Goal: Contribute content

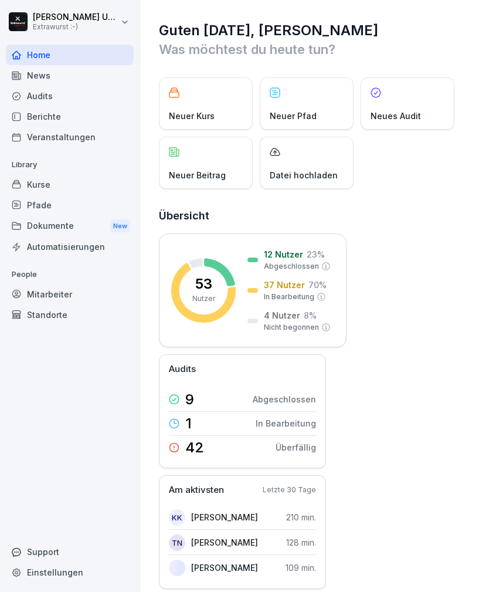
scroll to position [38, 0]
click at [205, 137] on div "Neuer Beitrag" at bounding box center [206, 163] width 94 height 52
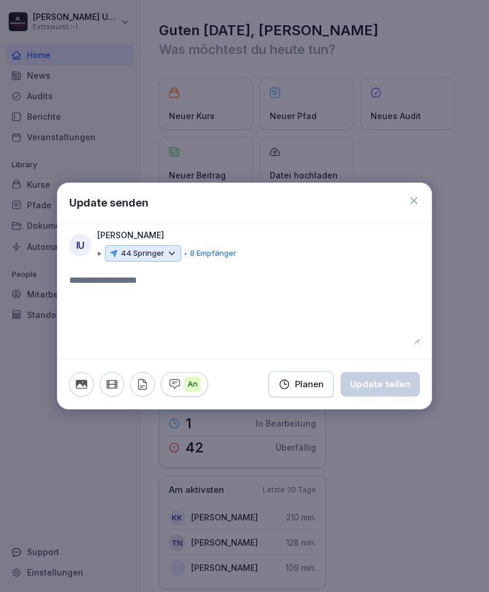
click at [88, 382] on button "button" at bounding box center [81, 384] width 25 height 25
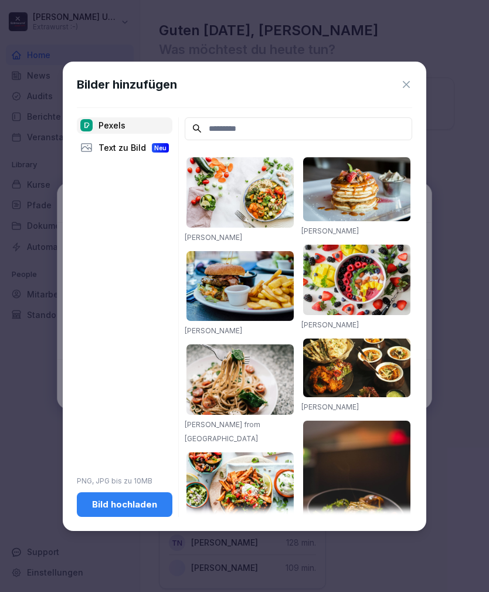
click at [406, 86] on icon at bounding box center [406, 85] width 12 height 12
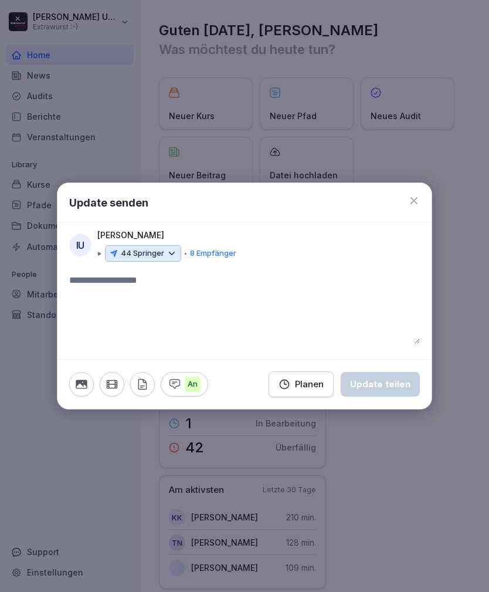
click at [79, 389] on icon "button" at bounding box center [81, 384] width 13 height 13
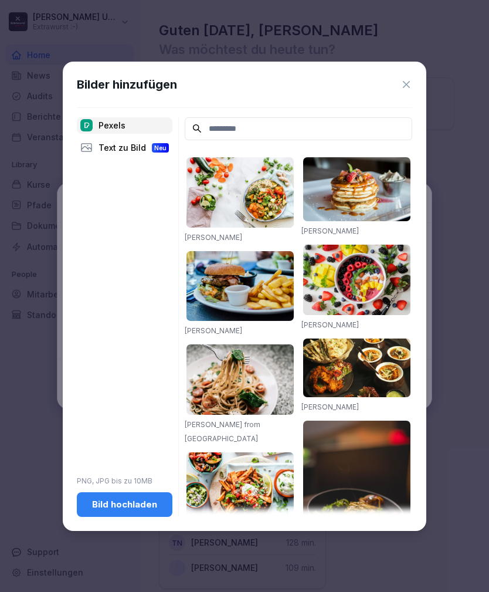
click at [141, 500] on div "Bild hochladen" at bounding box center [124, 504] width 77 height 13
click at [406, 86] on icon at bounding box center [406, 85] width 12 height 12
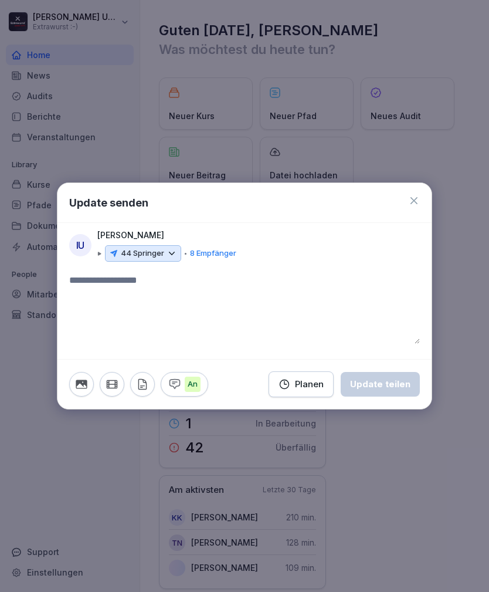
click at [413, 195] on icon at bounding box center [414, 201] width 12 height 12
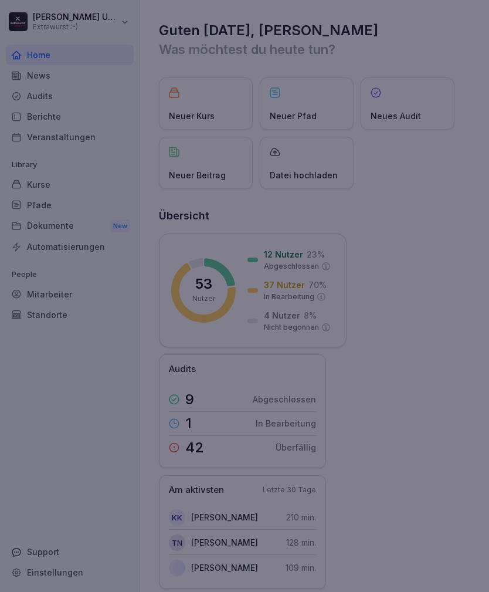
click at [411, 194] on div "Update senden IU [PERSON_NAME] 44 Springer 8 Empfänger An Planen Update teilen" at bounding box center [244, 295] width 375 height 226
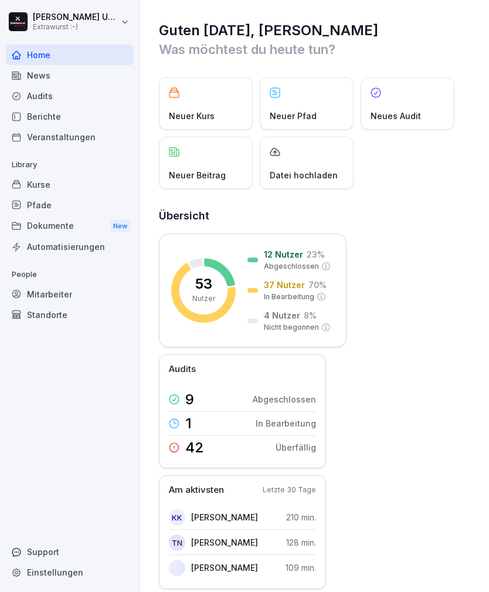
click at [198, 137] on div "Neuer Beitrag" at bounding box center [206, 163] width 94 height 52
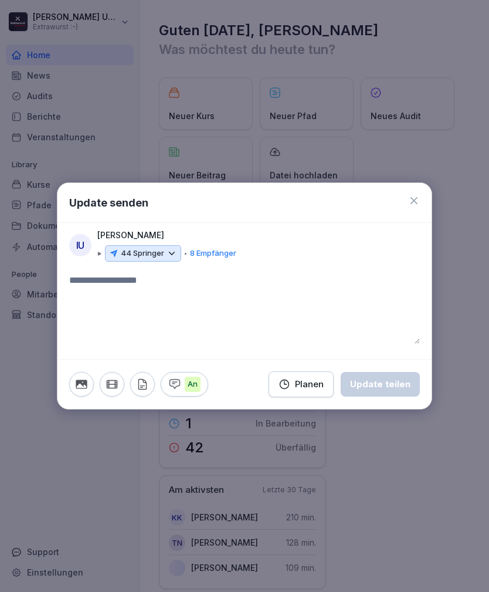
click at [171, 253] on icon at bounding box center [172, 253] width 11 height 11
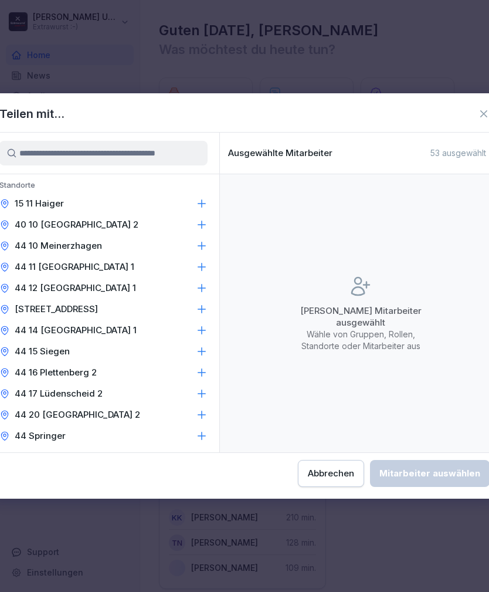
click at [202, 202] on icon at bounding box center [202, 204] width 12 height 12
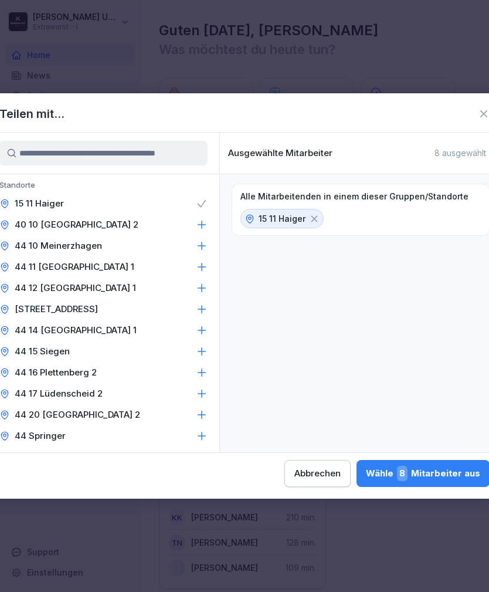
click at [201, 230] on div "40 10 [GEOGRAPHIC_DATA] 2" at bounding box center [104, 224] width 232 height 21
click at [203, 243] on icon at bounding box center [202, 246] width 12 height 12
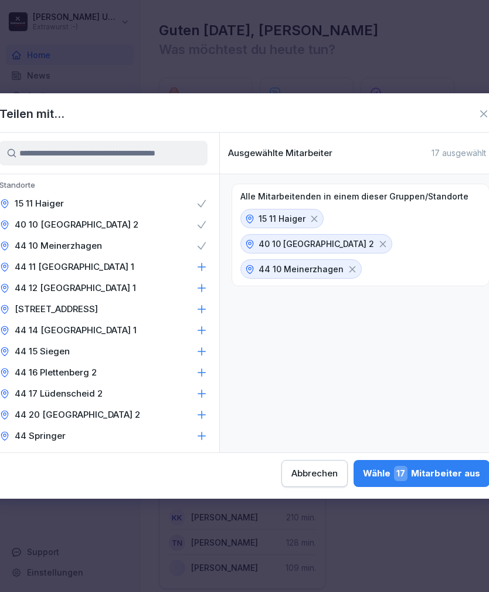
click at [204, 268] on icon at bounding box center [202, 267] width 12 height 12
click at [202, 287] on icon at bounding box center [202, 288] width 12 height 12
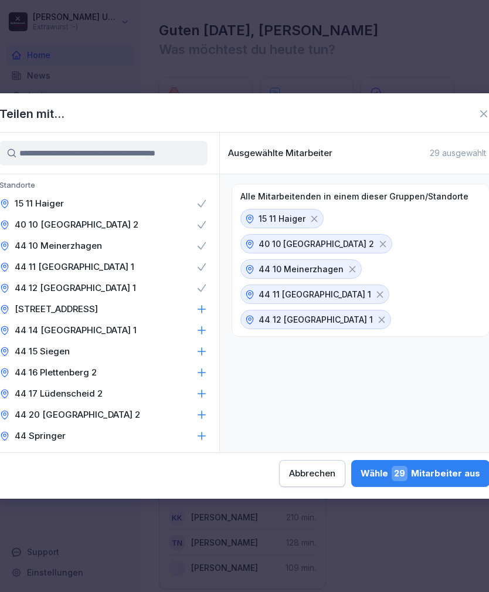
click at [197, 302] on div "[STREET_ADDRESS]" at bounding box center [104, 308] width 232 height 21
click at [202, 327] on icon at bounding box center [202, 331] width 8 height 8
click at [201, 349] on icon at bounding box center [202, 351] width 12 height 12
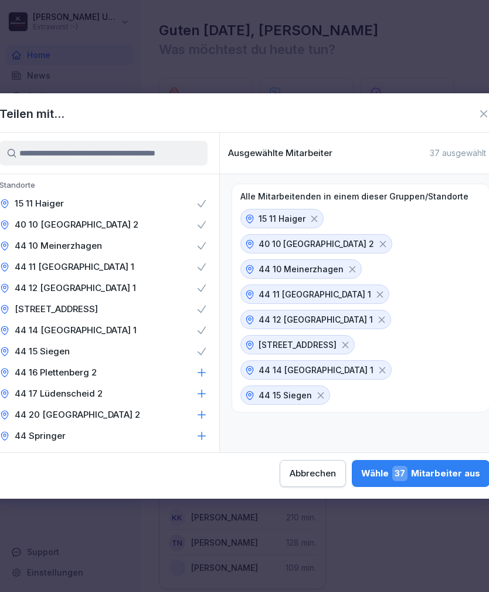
click at [205, 369] on icon at bounding box center [202, 372] width 12 height 12
click at [206, 391] on icon at bounding box center [202, 394] width 12 height 12
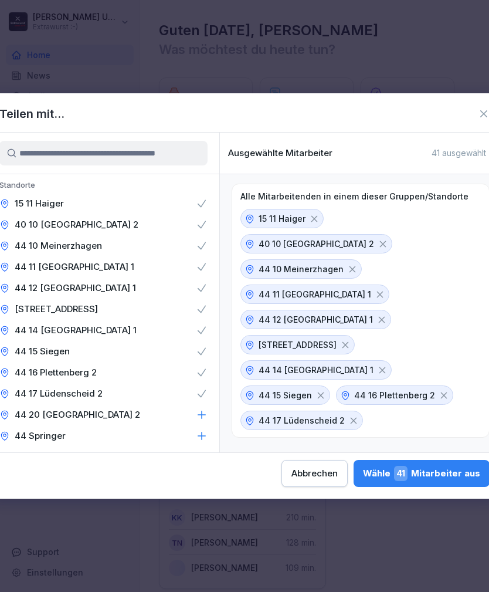
click at [203, 412] on icon at bounding box center [202, 415] width 12 height 12
click at [202, 428] on div "44 Springer" at bounding box center [104, 435] width 232 height 21
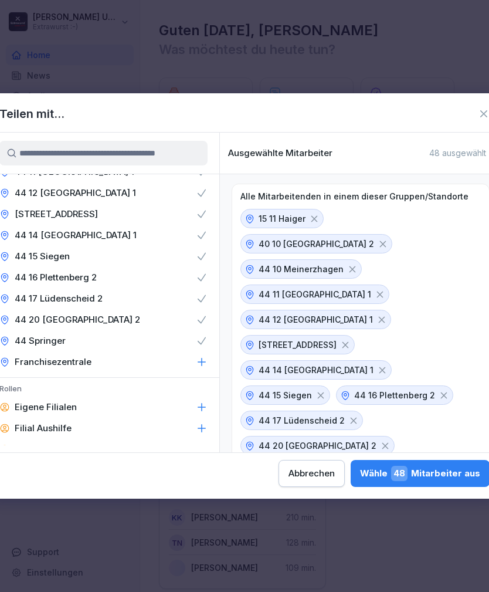
scroll to position [99, 0]
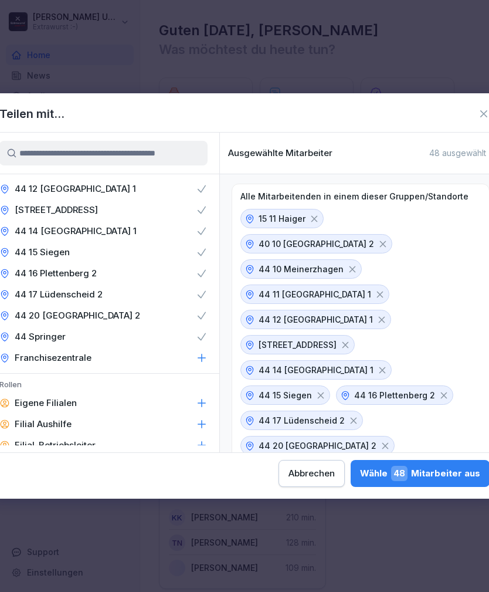
click at [360, 467] on div "Wähle 48 Mitarbeiter aus" at bounding box center [420, 473] width 120 height 15
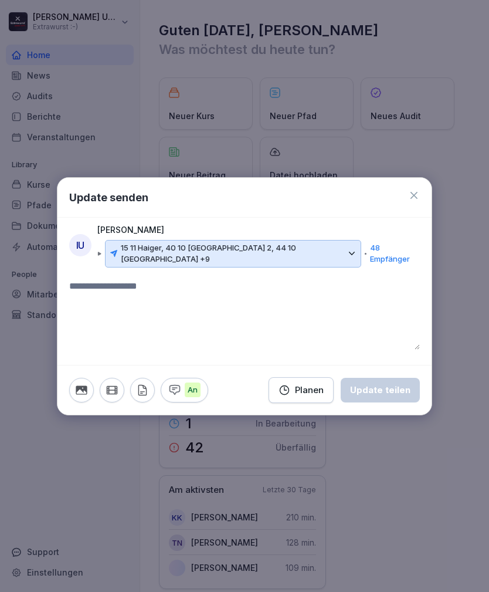
click at [87, 390] on icon "button" at bounding box center [81, 389] width 13 height 13
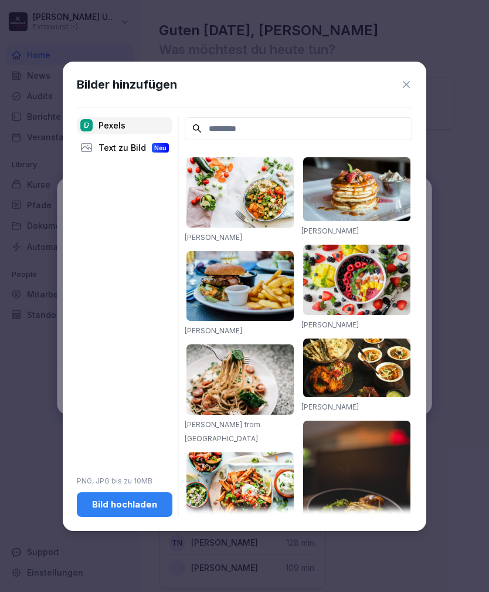
click at [133, 501] on div "Bild hochladen" at bounding box center [124, 504] width 77 height 13
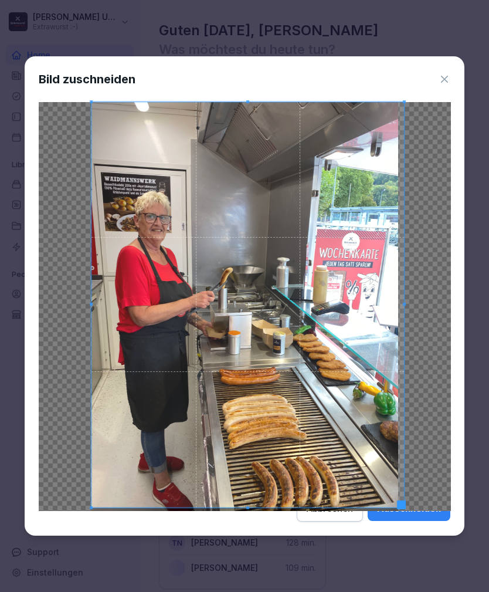
click at [410, 515] on div "Ausschneiden" at bounding box center [409, 508] width 64 height 13
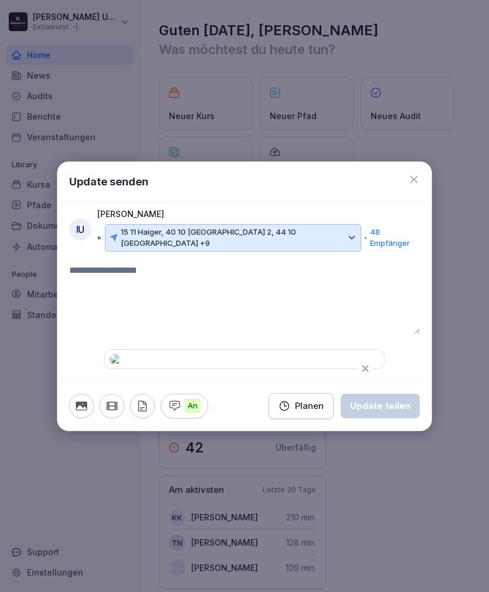
click at [152, 263] on textarea at bounding box center [244, 298] width 351 height 70
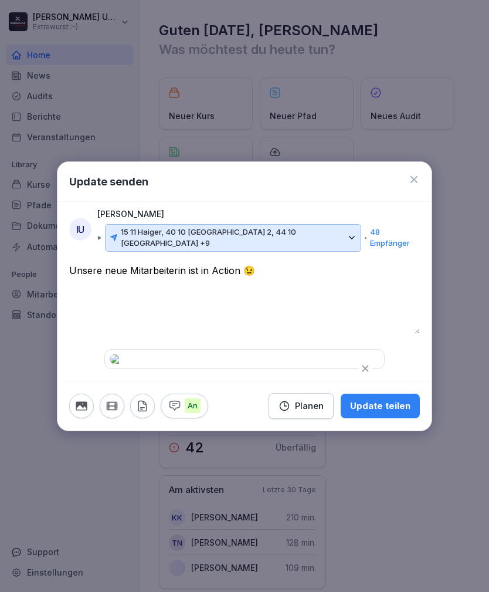
click at [344, 263] on textarea "**********" at bounding box center [244, 298] width 351 height 70
type textarea "**********"
click at [388, 412] on div "Update teilen" at bounding box center [380, 405] width 60 height 13
